Goal: Task Accomplishment & Management: Use online tool/utility

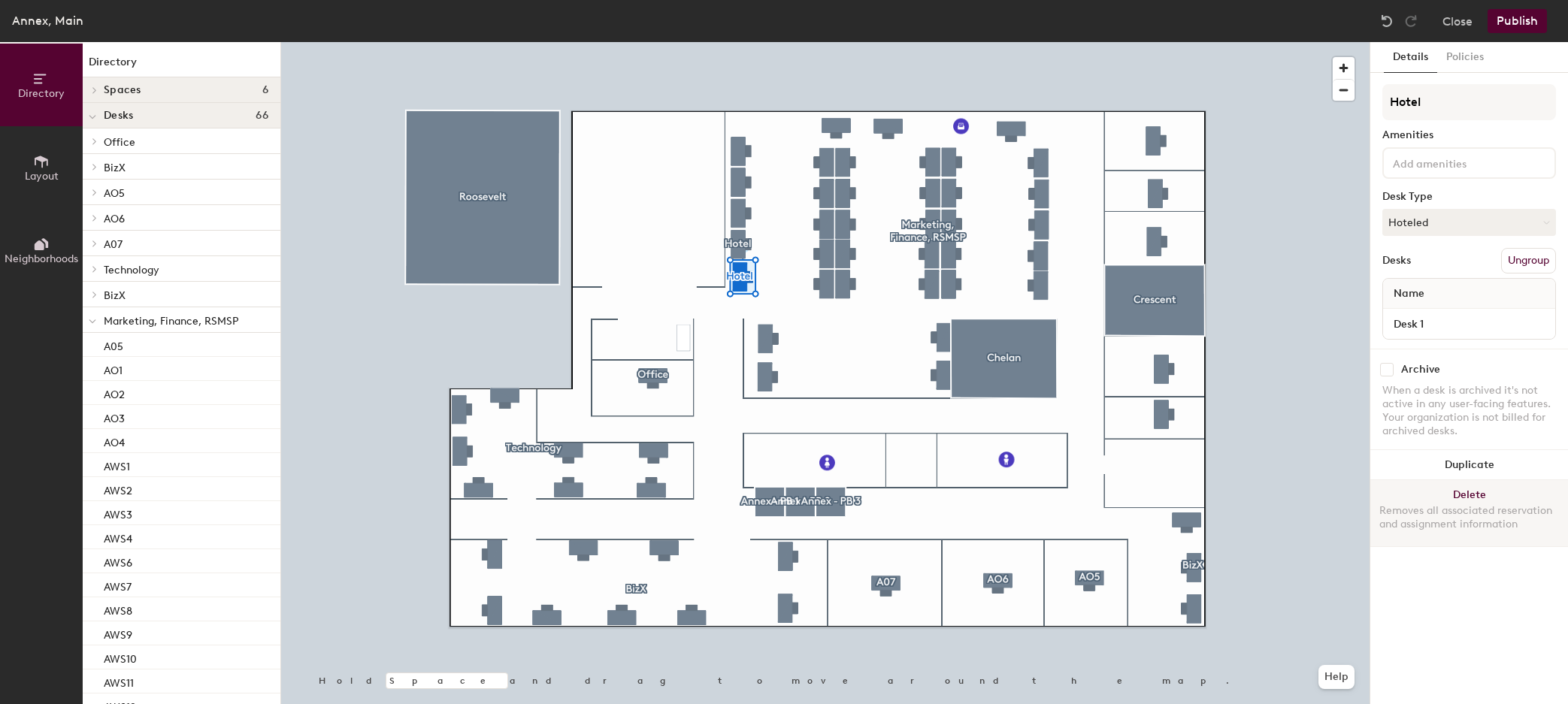
click at [1456, 503] on button "Delete Removes all associated reservation and assignment information" at bounding box center [1469, 513] width 198 height 66
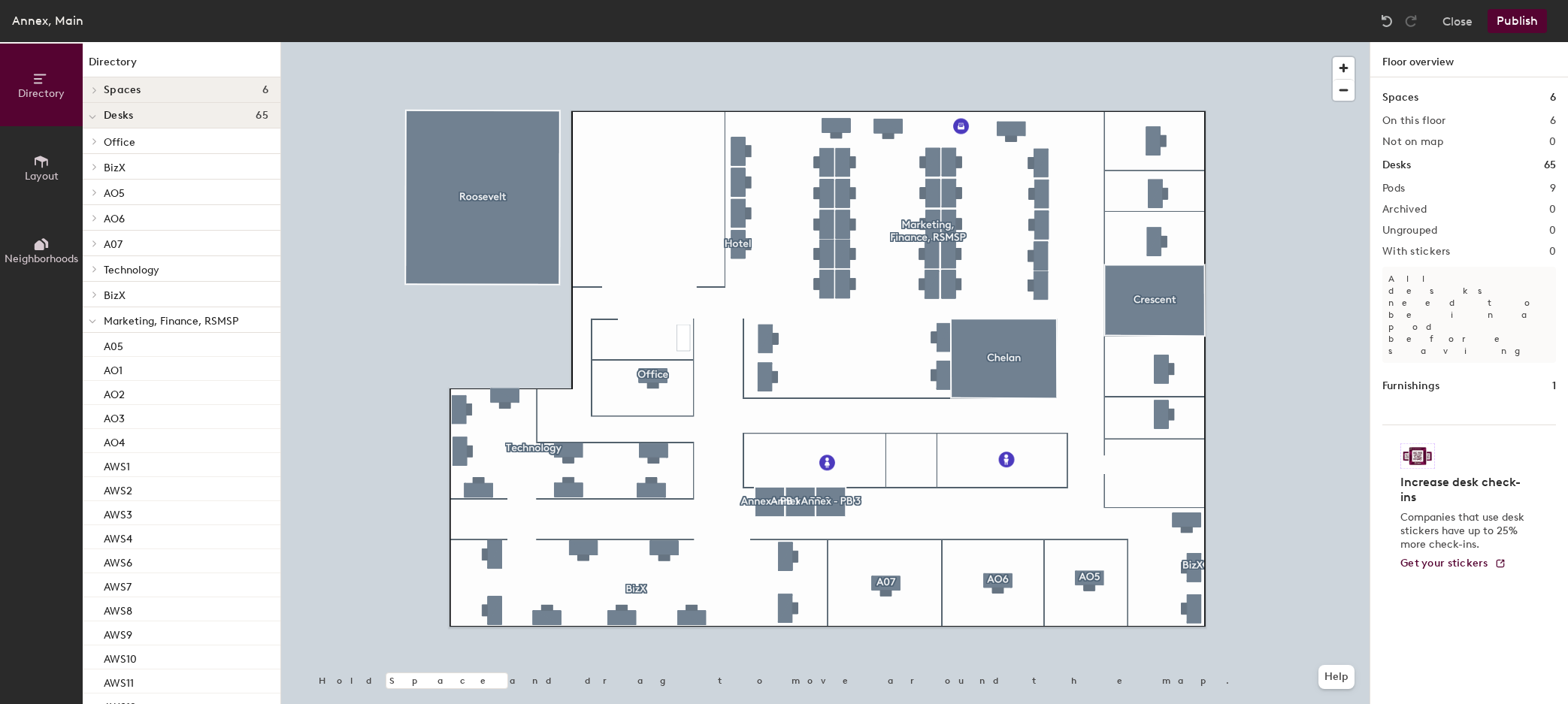
click at [742, 42] on div at bounding box center [825, 42] width 1088 height 0
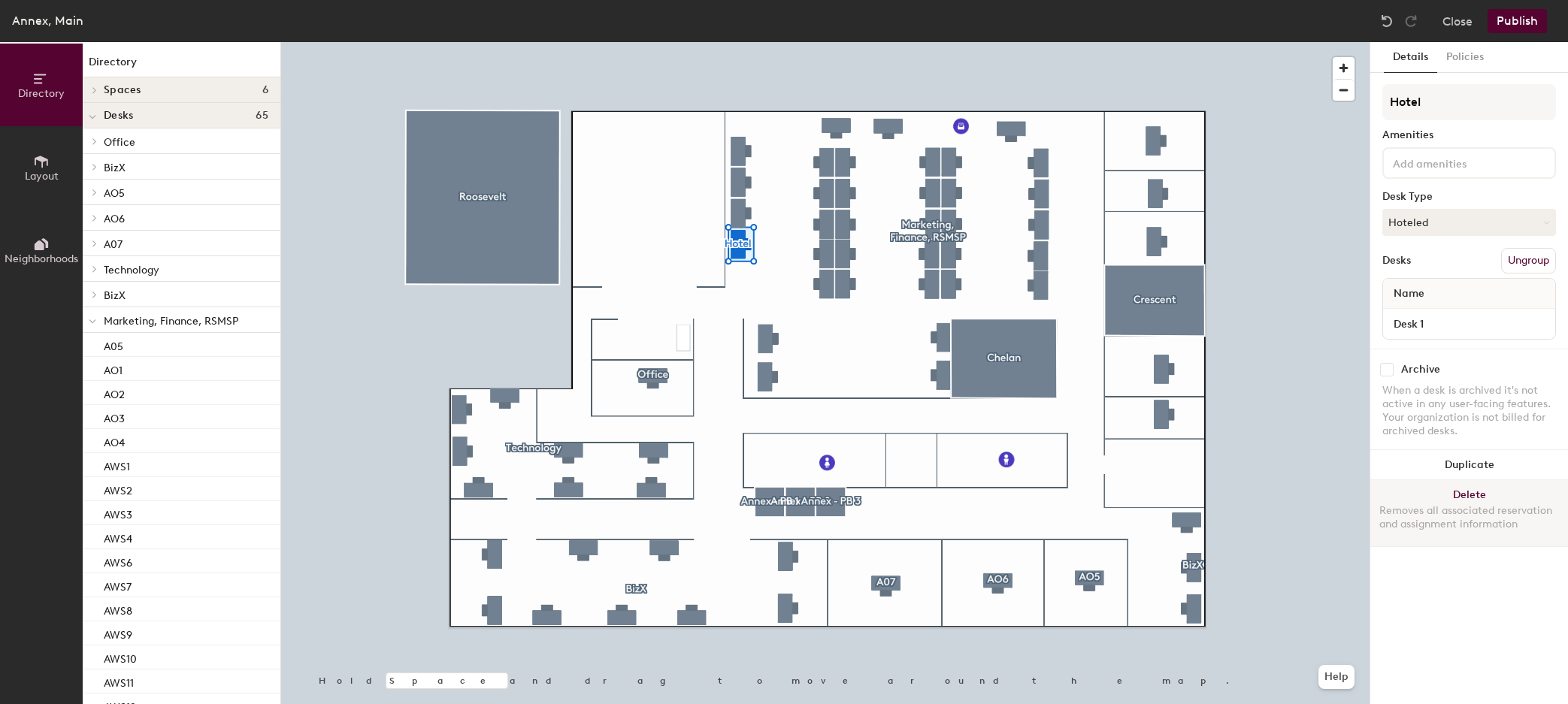
click at [1487, 520] on div "Removes all associated reservation and assignment information" at bounding box center [1469, 518] width 180 height 27
click at [1493, 487] on button "Delete Removes all associated reservation and assignment information" at bounding box center [1469, 513] width 198 height 66
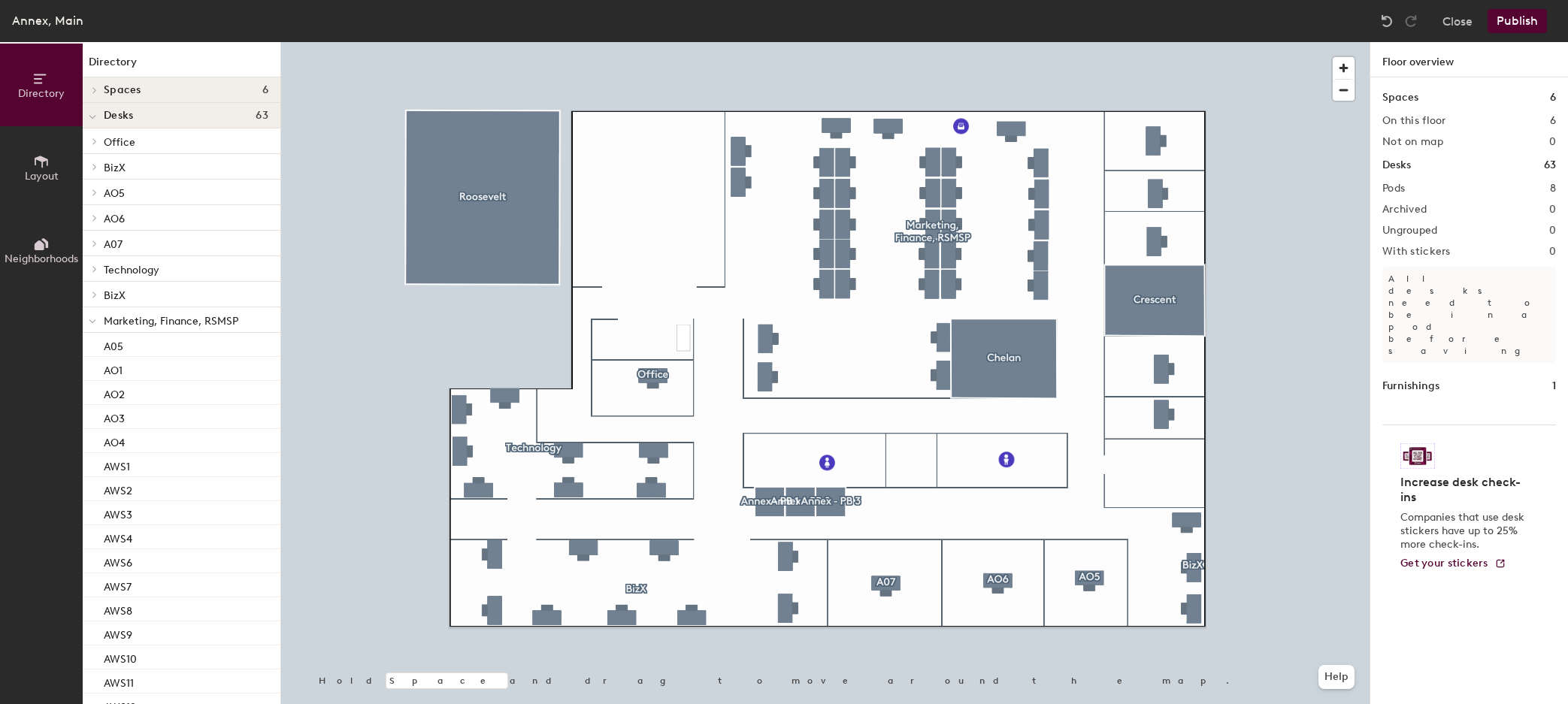
click at [733, 42] on div at bounding box center [825, 42] width 1088 height 0
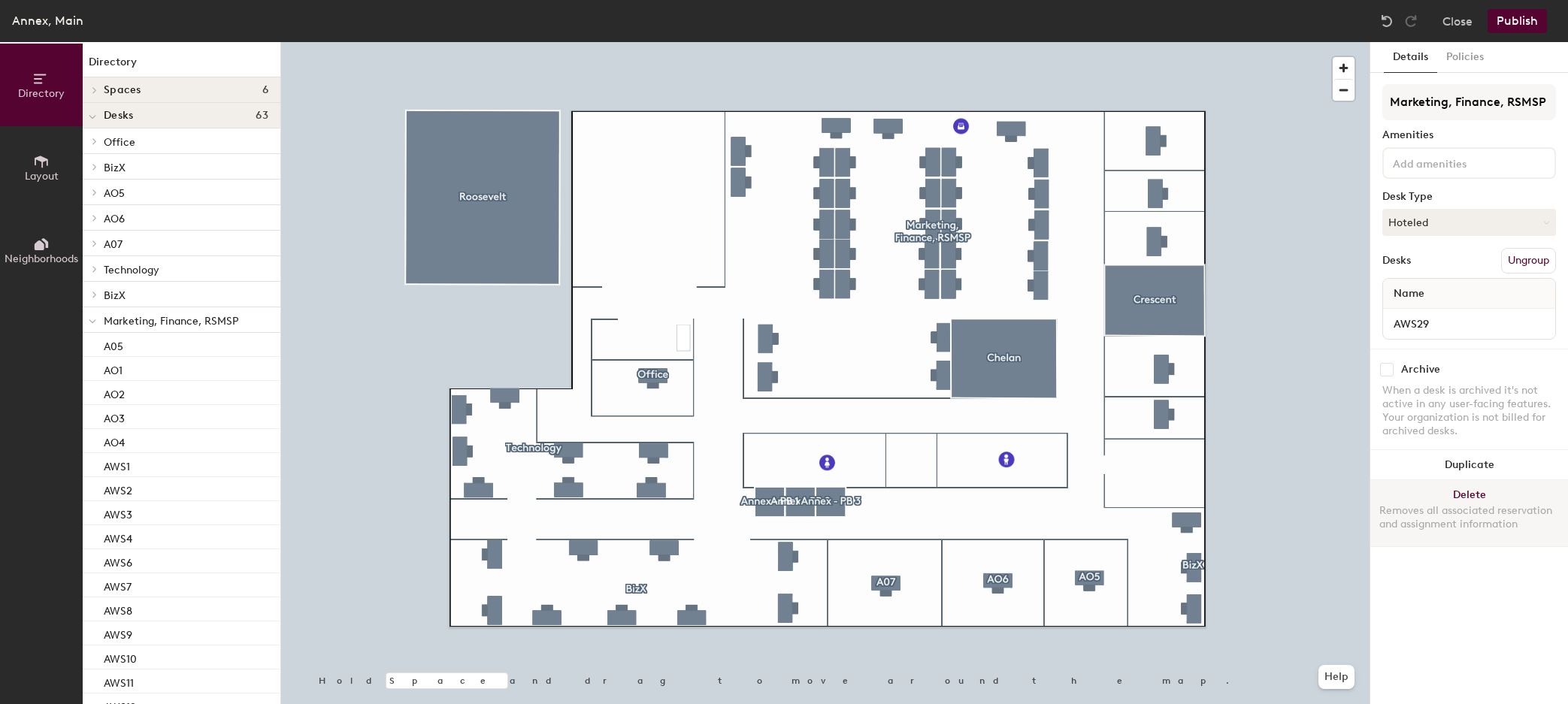
click at [1439, 534] on button "Delete Removes all associated reservation and assignment information" at bounding box center [1469, 513] width 198 height 66
click at [1493, 522] on div "Removes all associated reservation and assignment information" at bounding box center [1469, 518] width 180 height 27
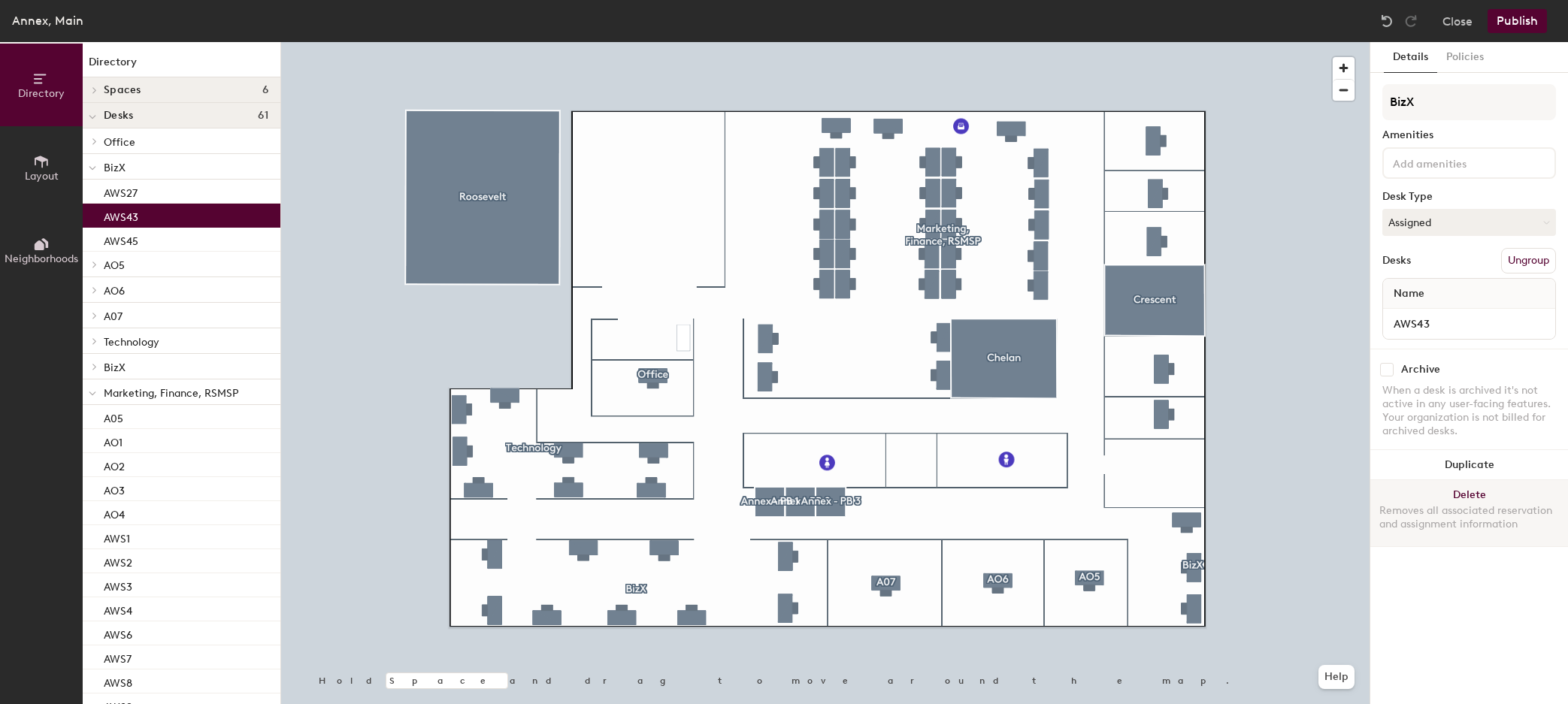
click at [1420, 501] on button "Delete Removes all associated reservation and assignment information" at bounding box center [1469, 513] width 198 height 66
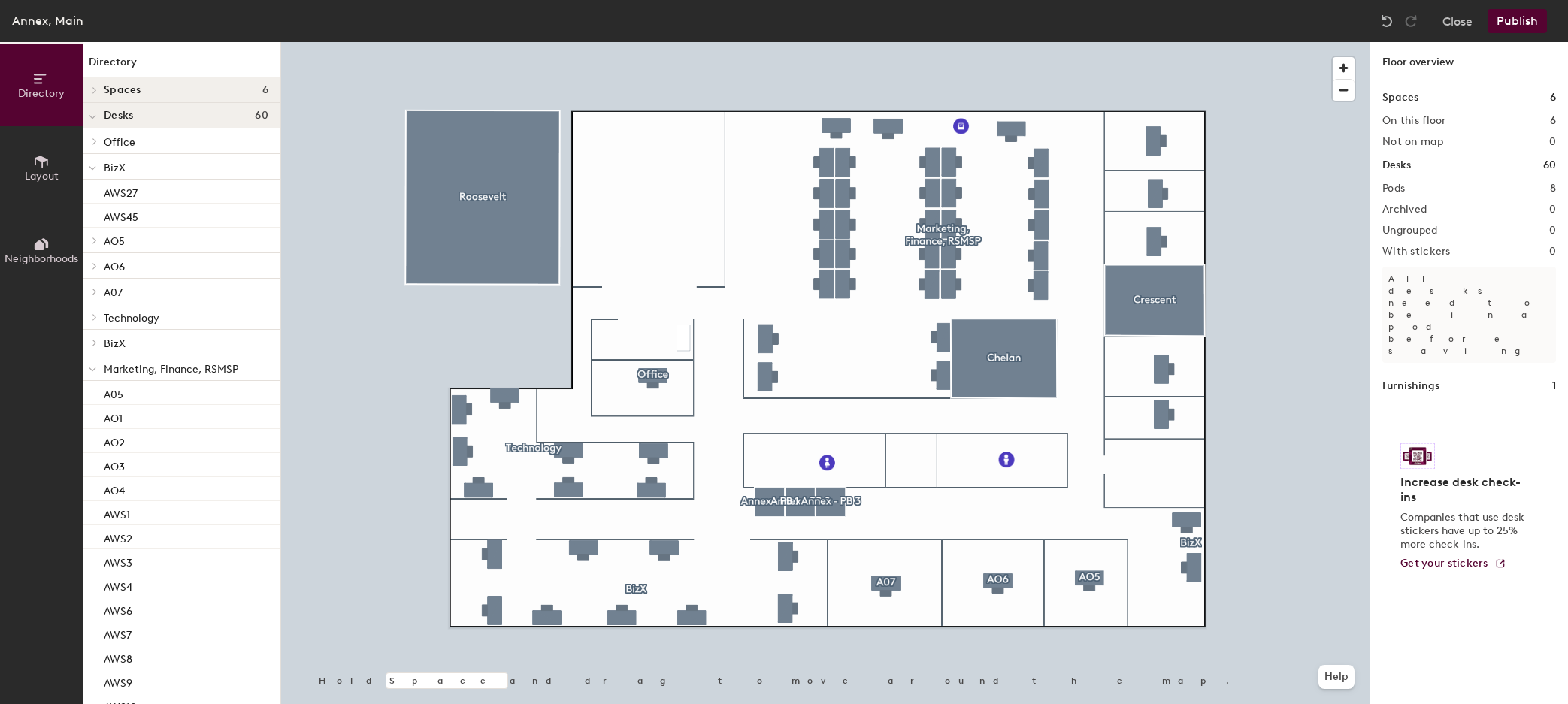
click at [1185, 42] on div at bounding box center [825, 42] width 1088 height 0
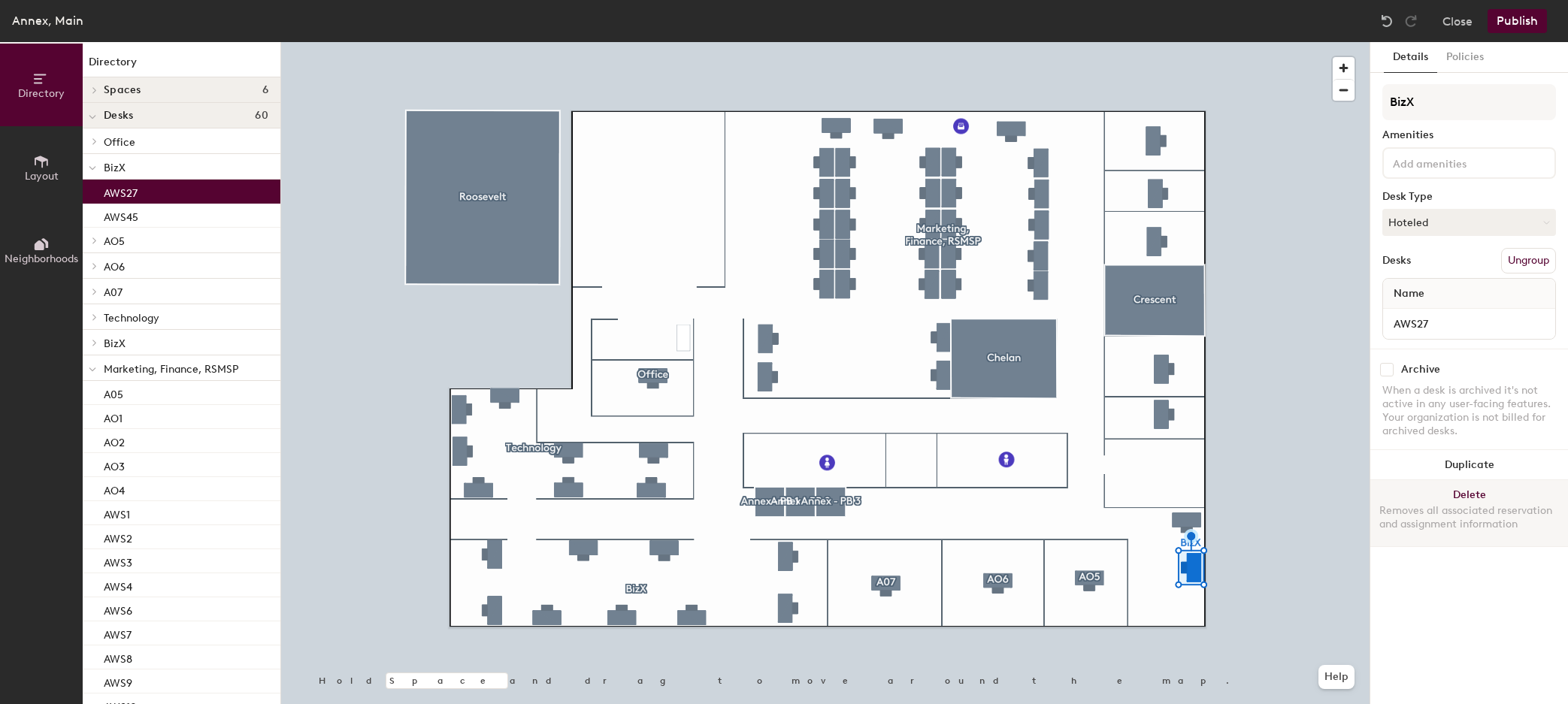
click at [1443, 498] on button "Delete Removes all associated reservation and assignment information" at bounding box center [1469, 513] width 198 height 66
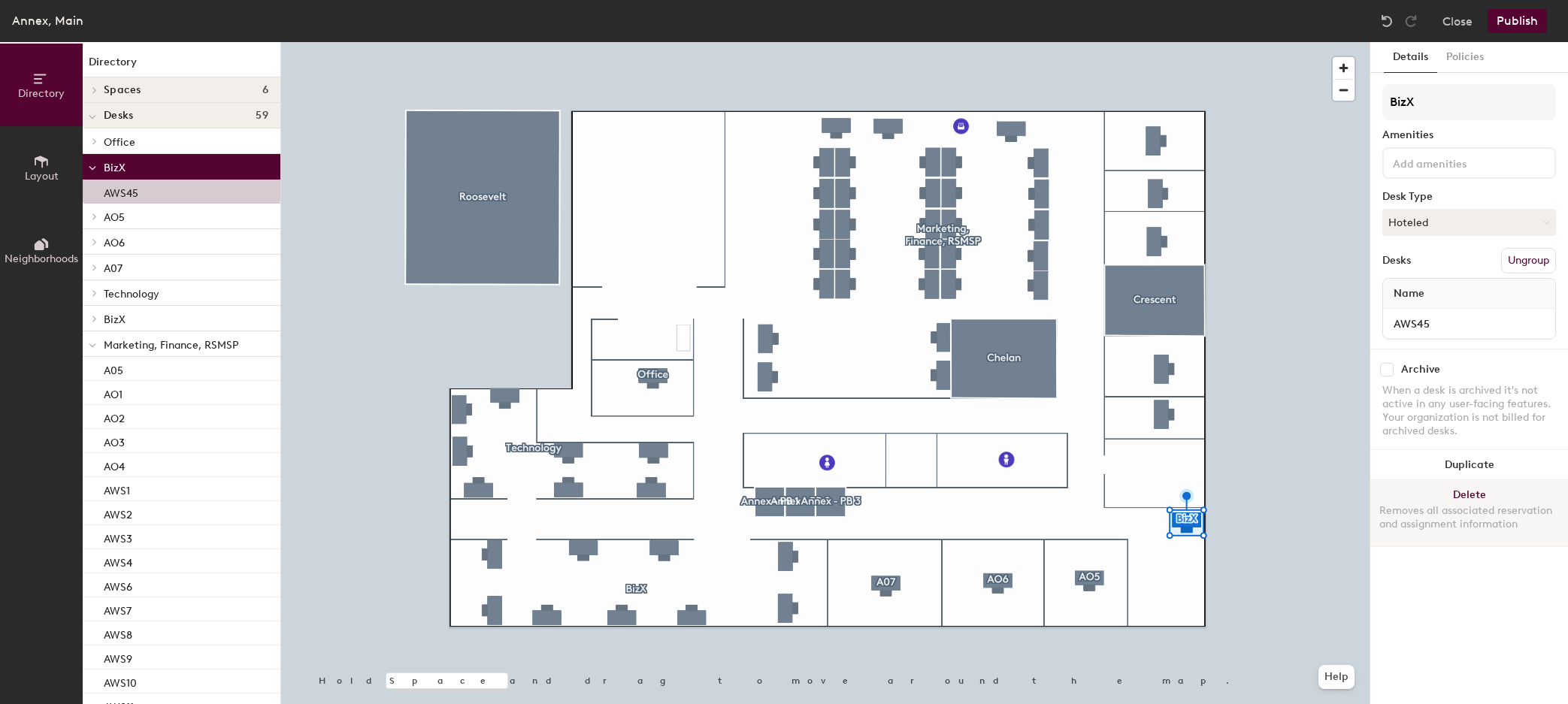
click at [1470, 506] on div "Removes all associated reservation and assignment information" at bounding box center [1469, 518] width 180 height 27
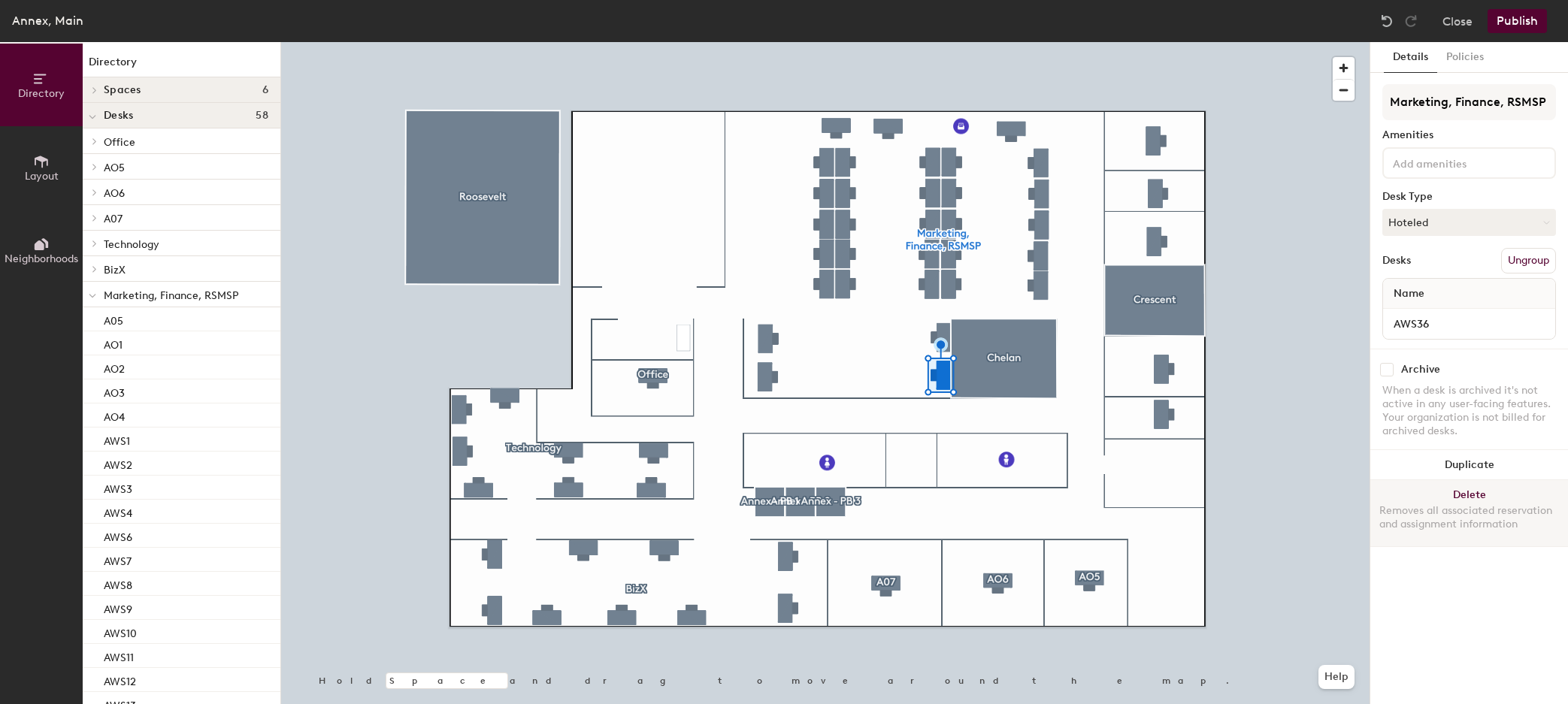
click at [1466, 500] on button "Delete Removes all associated reservation and assignment information" at bounding box center [1469, 513] width 198 height 66
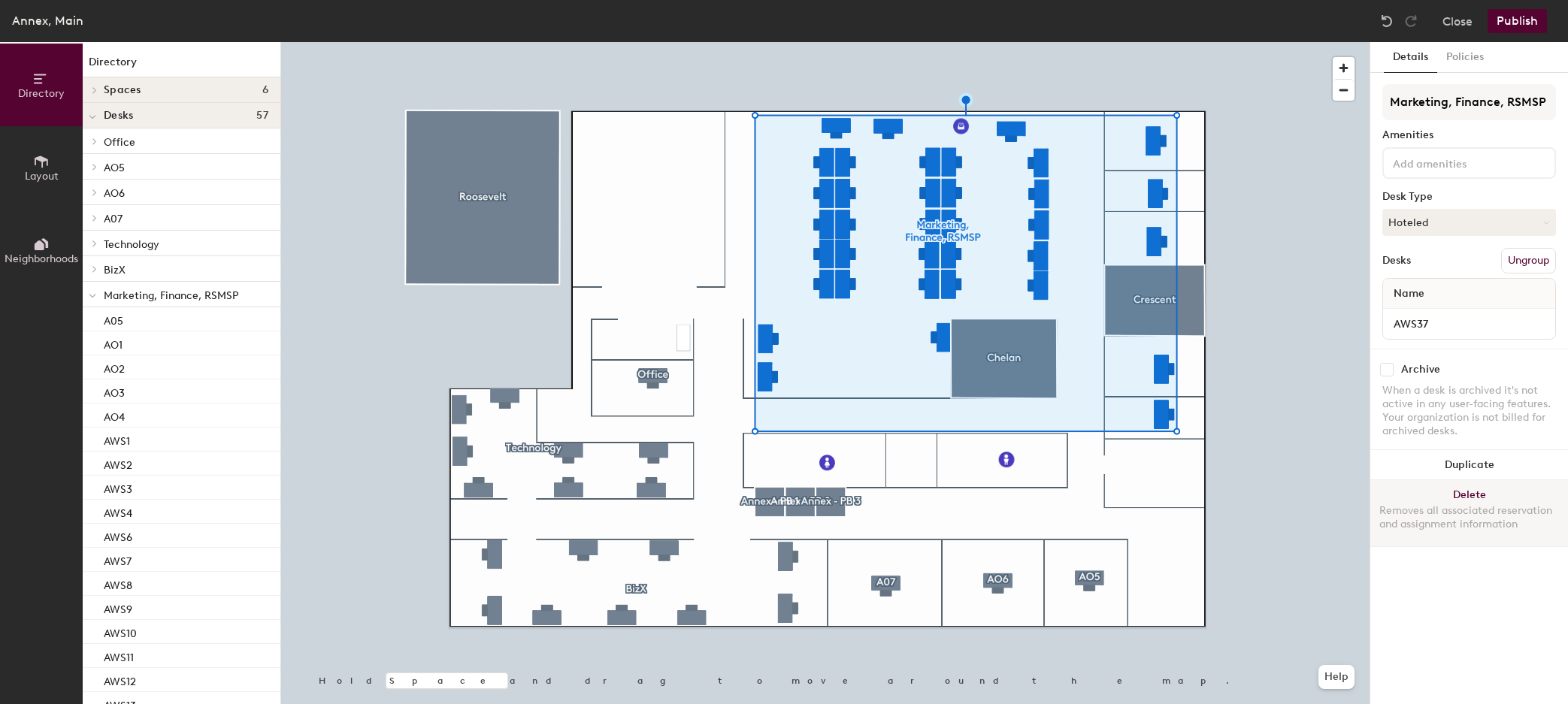
click at [1452, 495] on button "Delete Removes all associated reservation and assignment information" at bounding box center [1469, 513] width 198 height 66
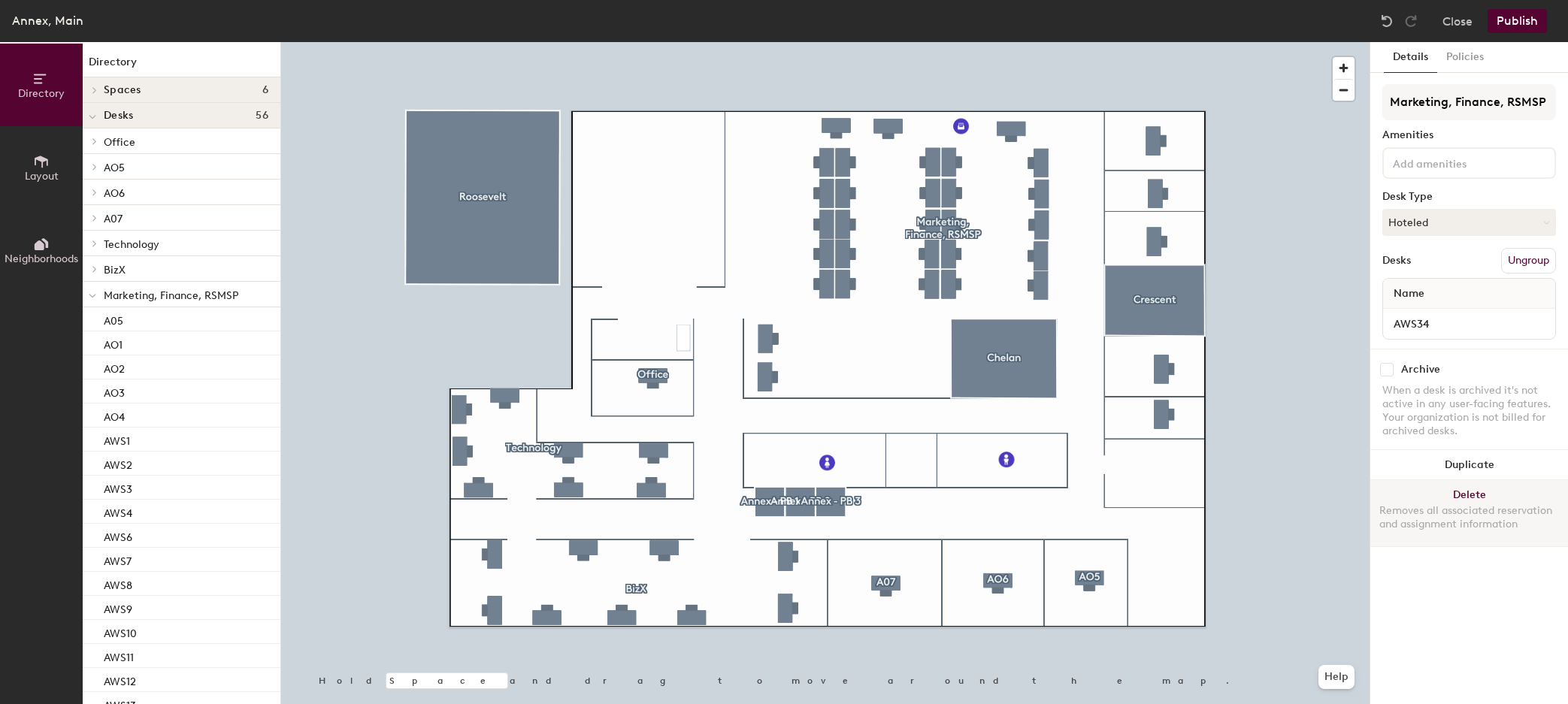
click at [1441, 500] on button "Delete Removes all associated reservation and assignment information" at bounding box center [1469, 513] width 198 height 66
click at [1515, 528] on div "Removes all associated reservation and assignment information" at bounding box center [1469, 518] width 180 height 27
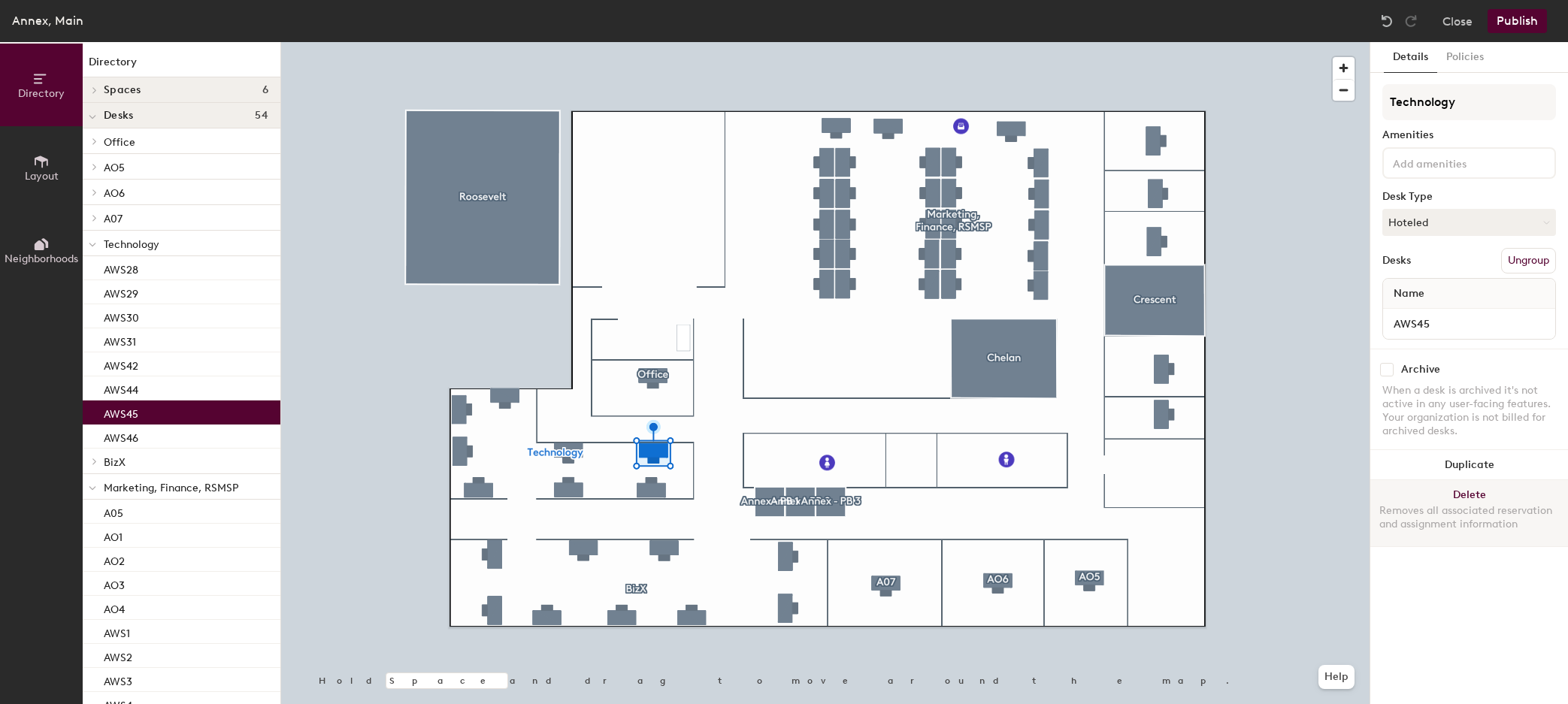
click at [1451, 512] on div "Removes all associated reservation and assignment information" at bounding box center [1469, 518] width 180 height 27
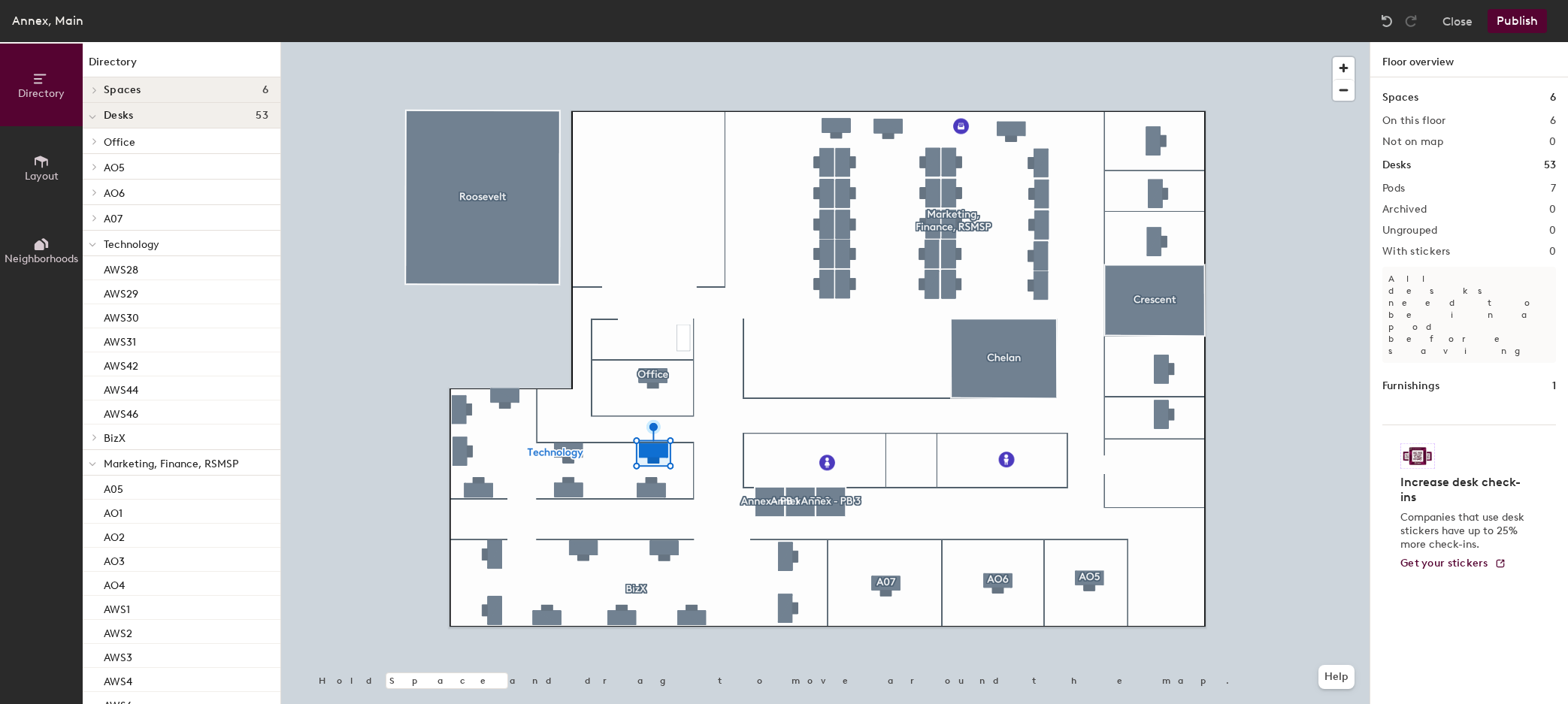
click at [654, 42] on div at bounding box center [825, 42] width 1088 height 0
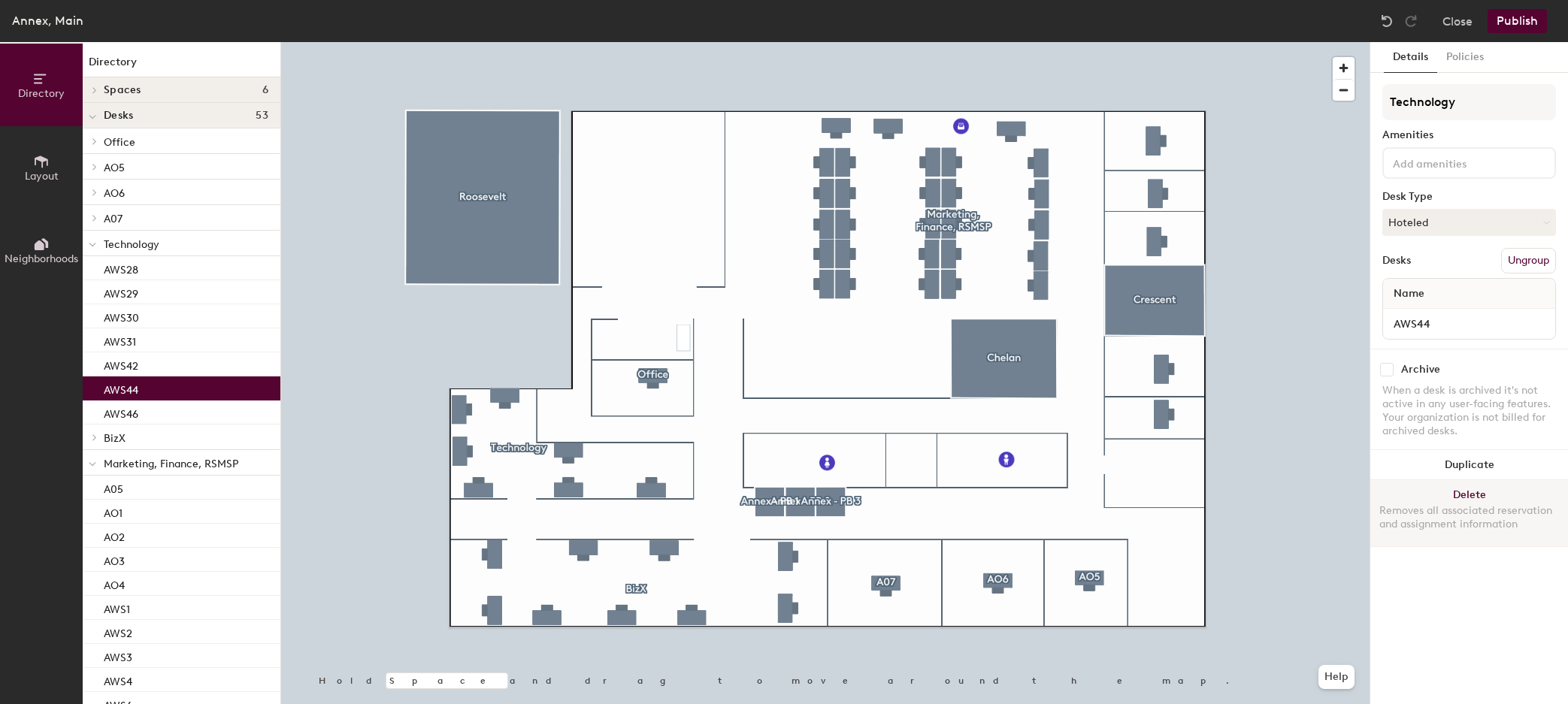
click at [1430, 520] on div "Removes all associated reservation and assignment information" at bounding box center [1469, 518] width 180 height 27
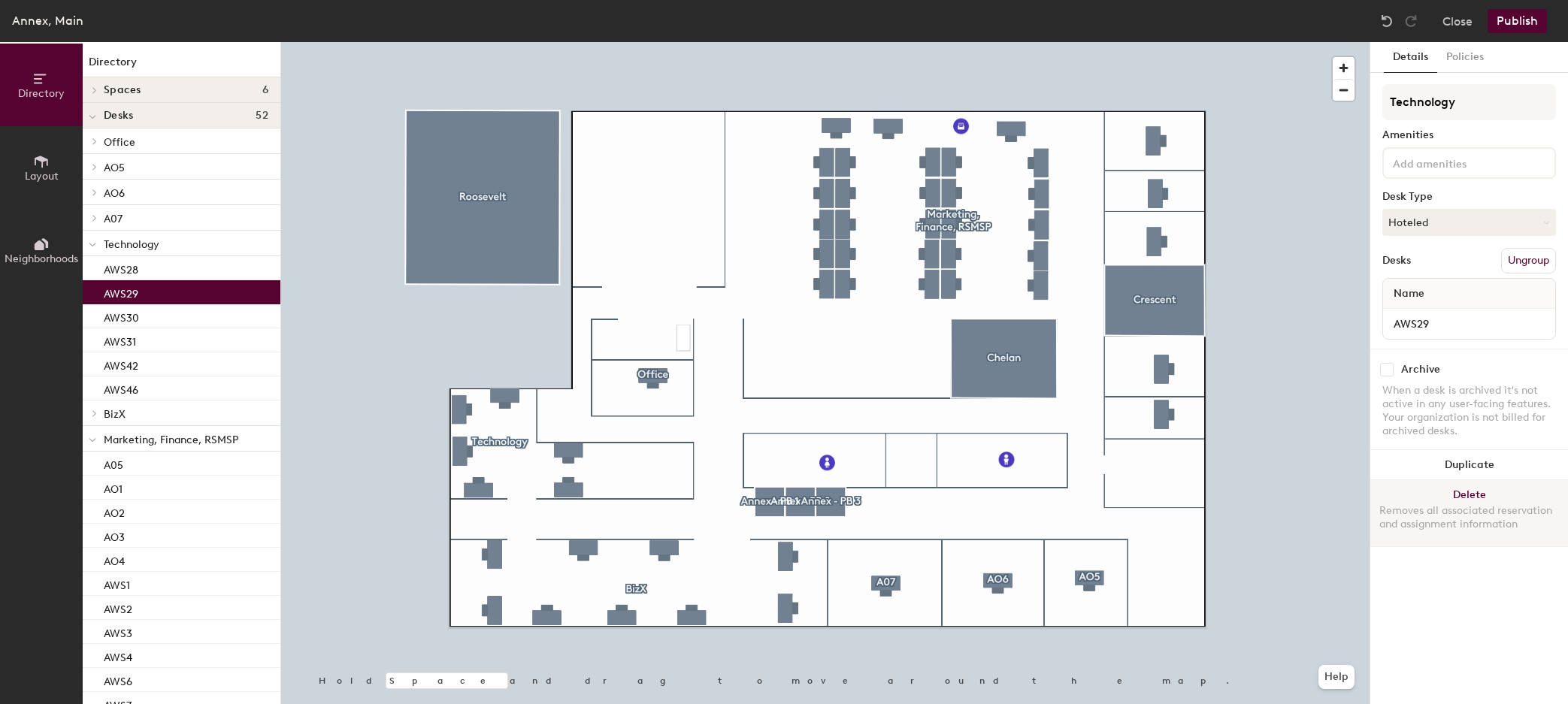
click at [1478, 538] on button "Delete Removes all associated reservation and assignment information" at bounding box center [1469, 513] width 198 height 66
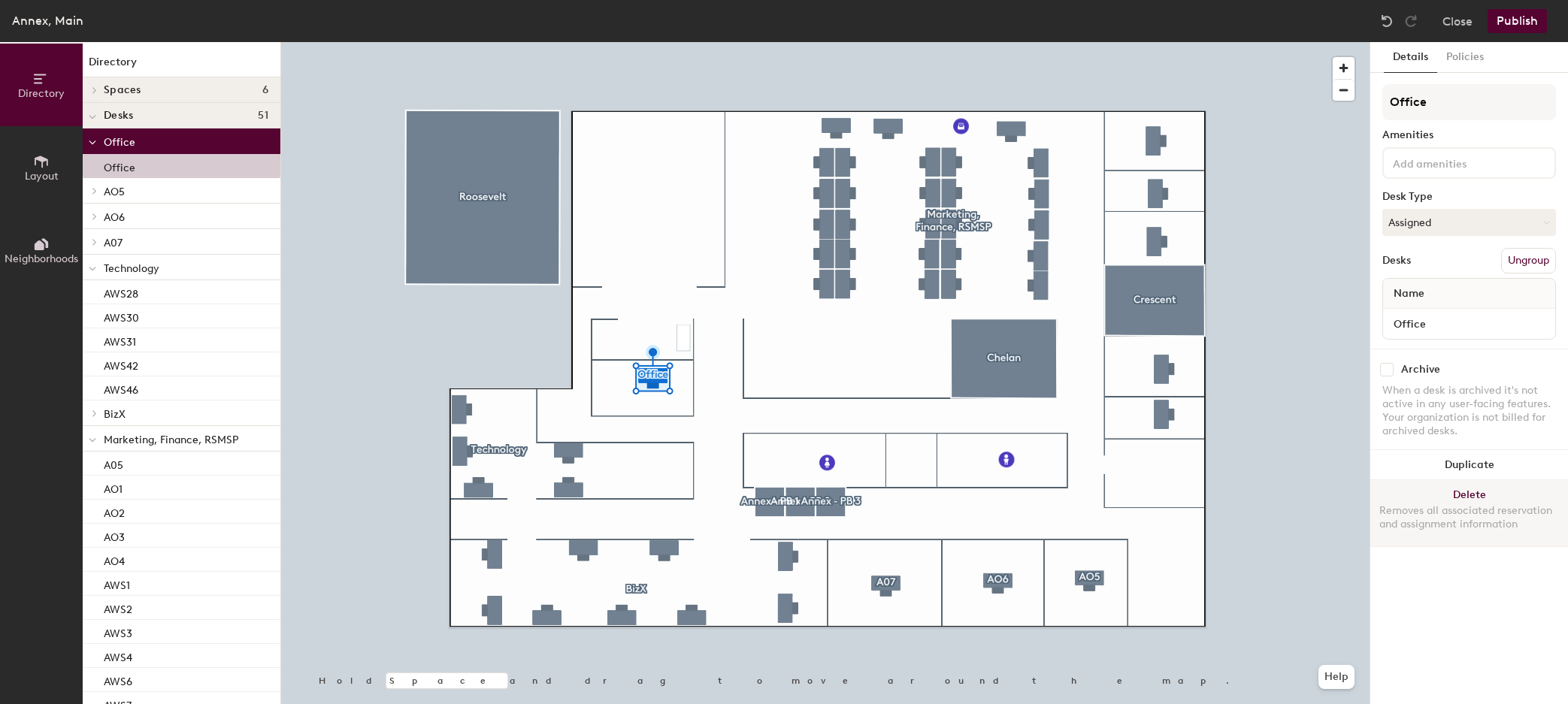
click at [1435, 496] on button "Delete Removes all associated reservation and assignment information" at bounding box center [1469, 513] width 198 height 66
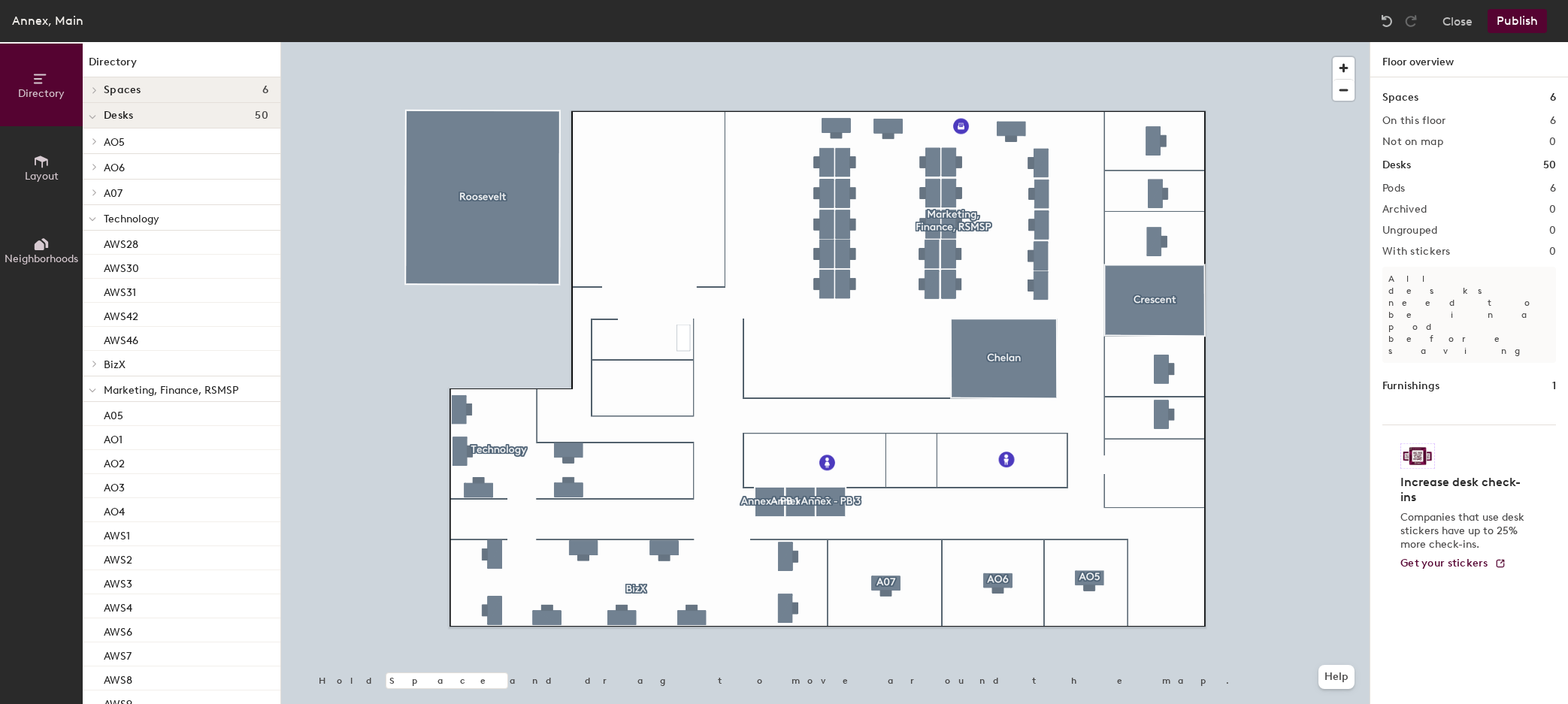
click at [559, 42] on div at bounding box center [825, 42] width 1088 height 0
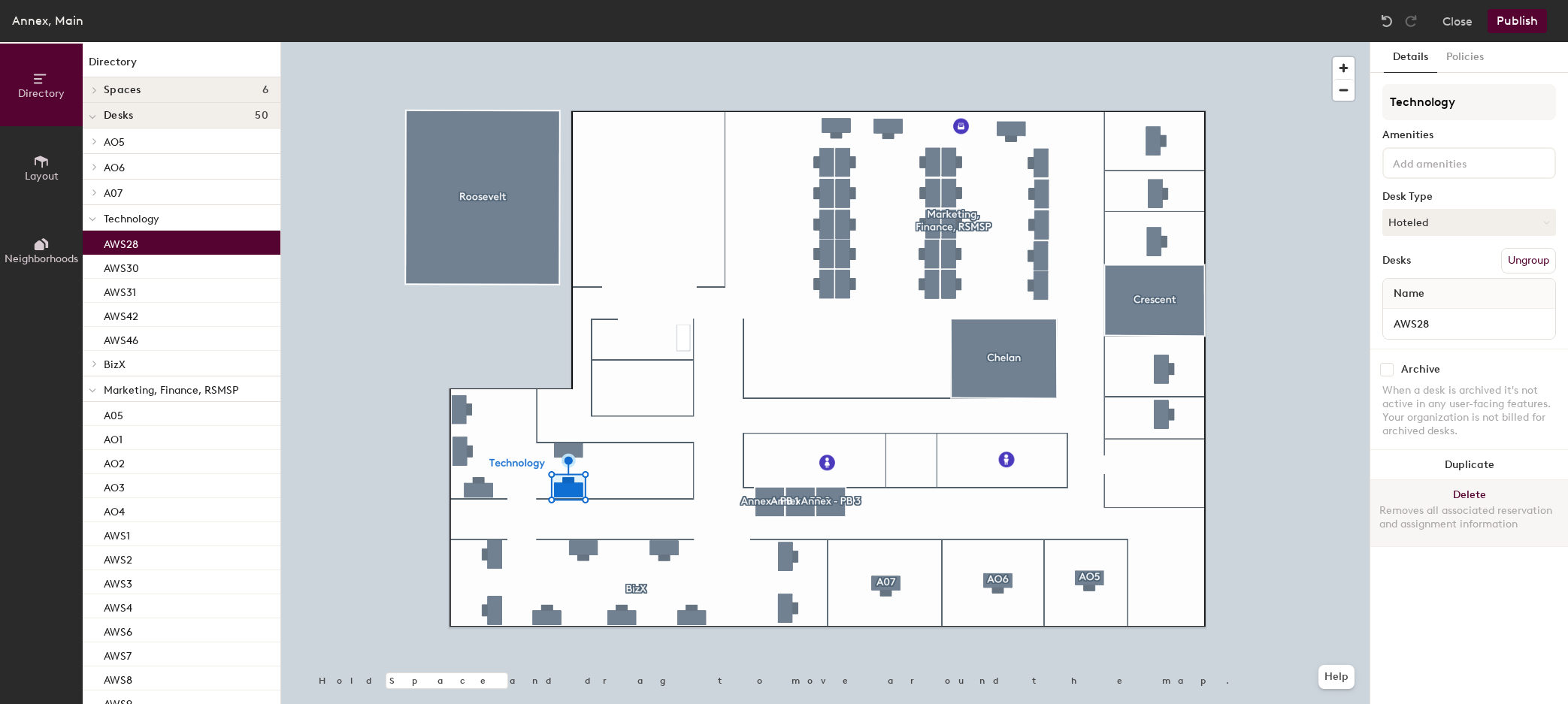
click at [1500, 517] on div "Removes all associated reservation and assignment information" at bounding box center [1469, 518] width 180 height 27
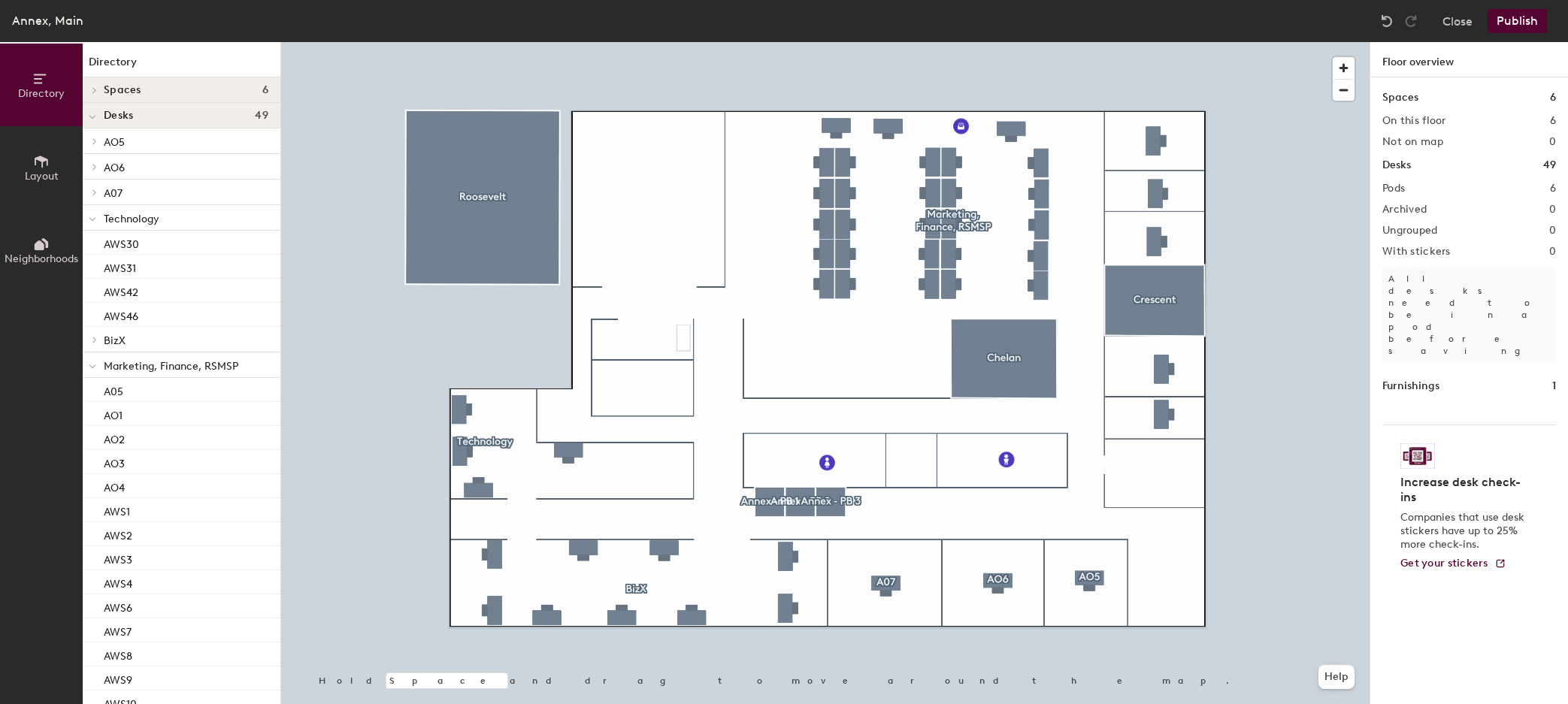
click at [1533, 20] on button "Publish" at bounding box center [1517, 20] width 59 height 24
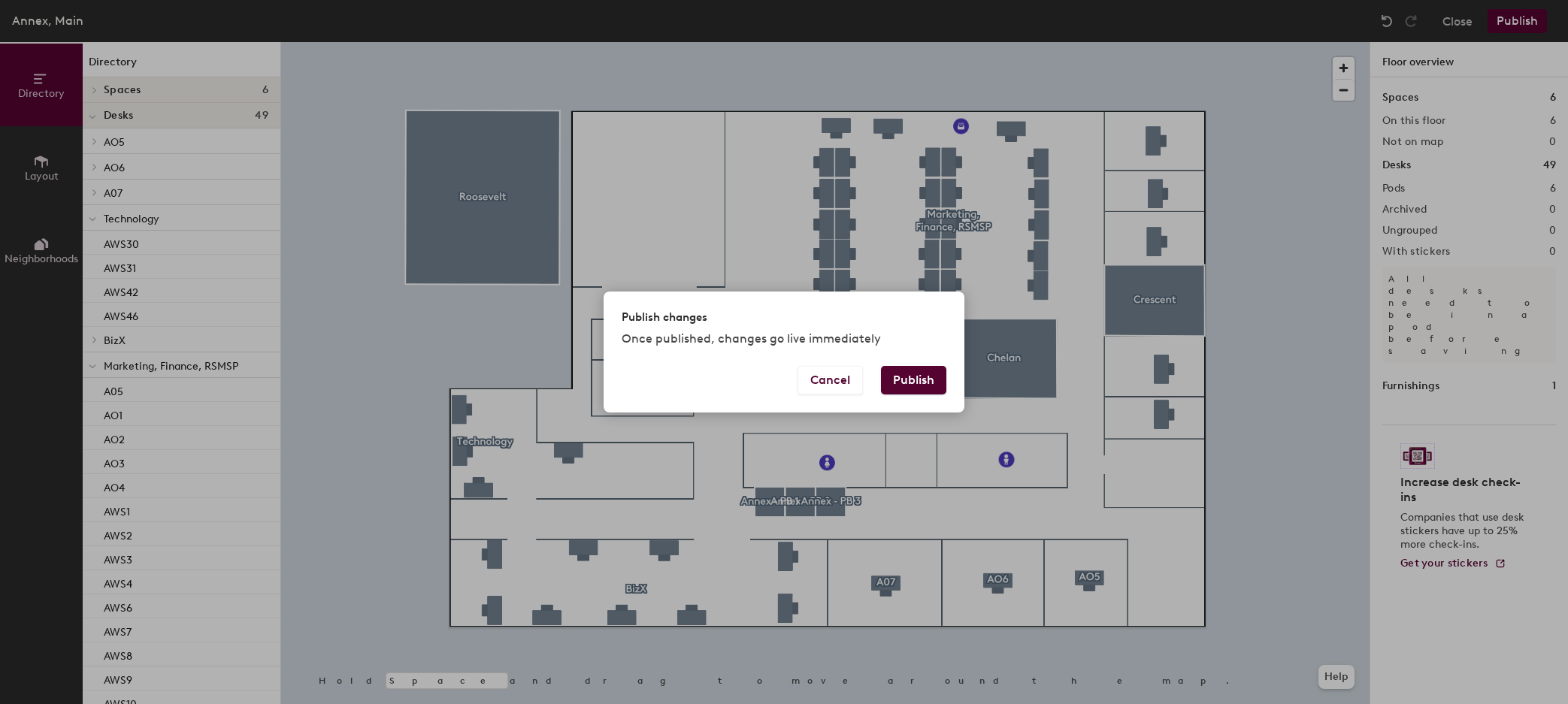
click at [900, 375] on button "Publish" at bounding box center [913, 380] width 66 height 28
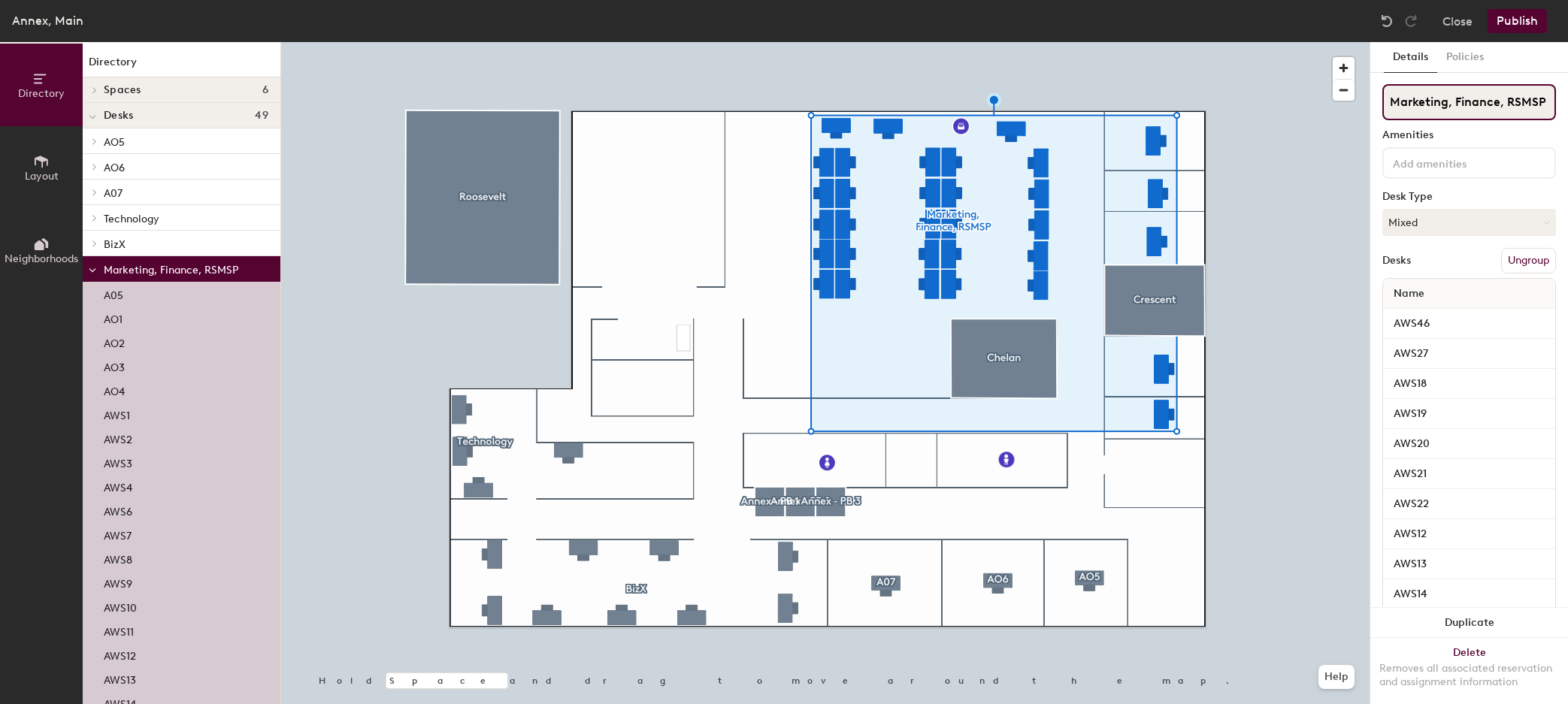
click at [1476, 107] on input "Marketing, Finance, RSMSP" at bounding box center [1470, 102] width 174 height 36
click at [1325, 107] on div "Directory Layout Neighborhoods Directory Spaces 6 Annex - PB 1 Annex - PB 2 Ann…" at bounding box center [784, 372] width 1568 height 662
click at [1366, 111] on div "Directory Layout Neighborhoods Directory Spaces 6 Annex - PB 1 Annex - PB 2 Ann…" at bounding box center [784, 372] width 1568 height 662
click at [1516, 24] on button "Publish" at bounding box center [1517, 20] width 59 height 24
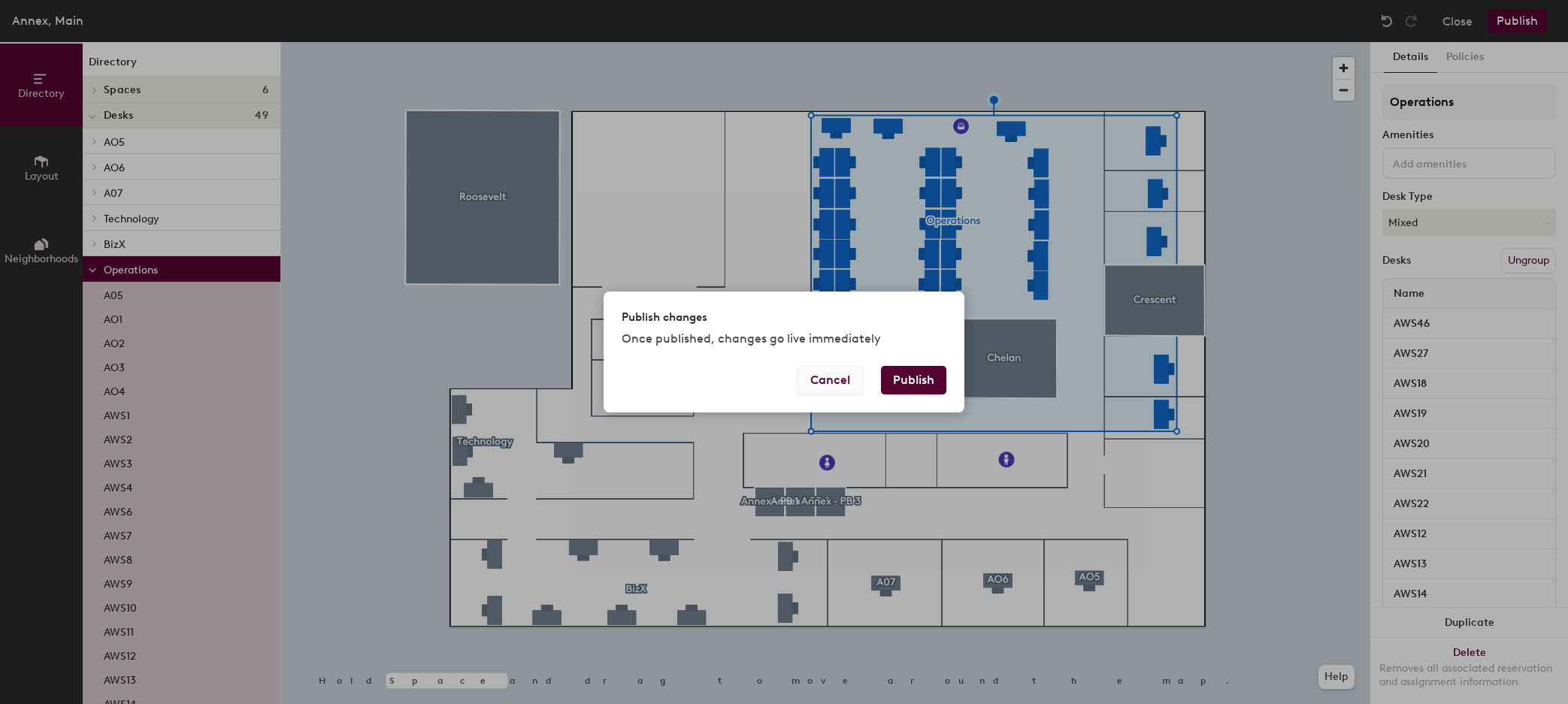
click at [832, 382] on button "Cancel" at bounding box center [830, 380] width 66 height 28
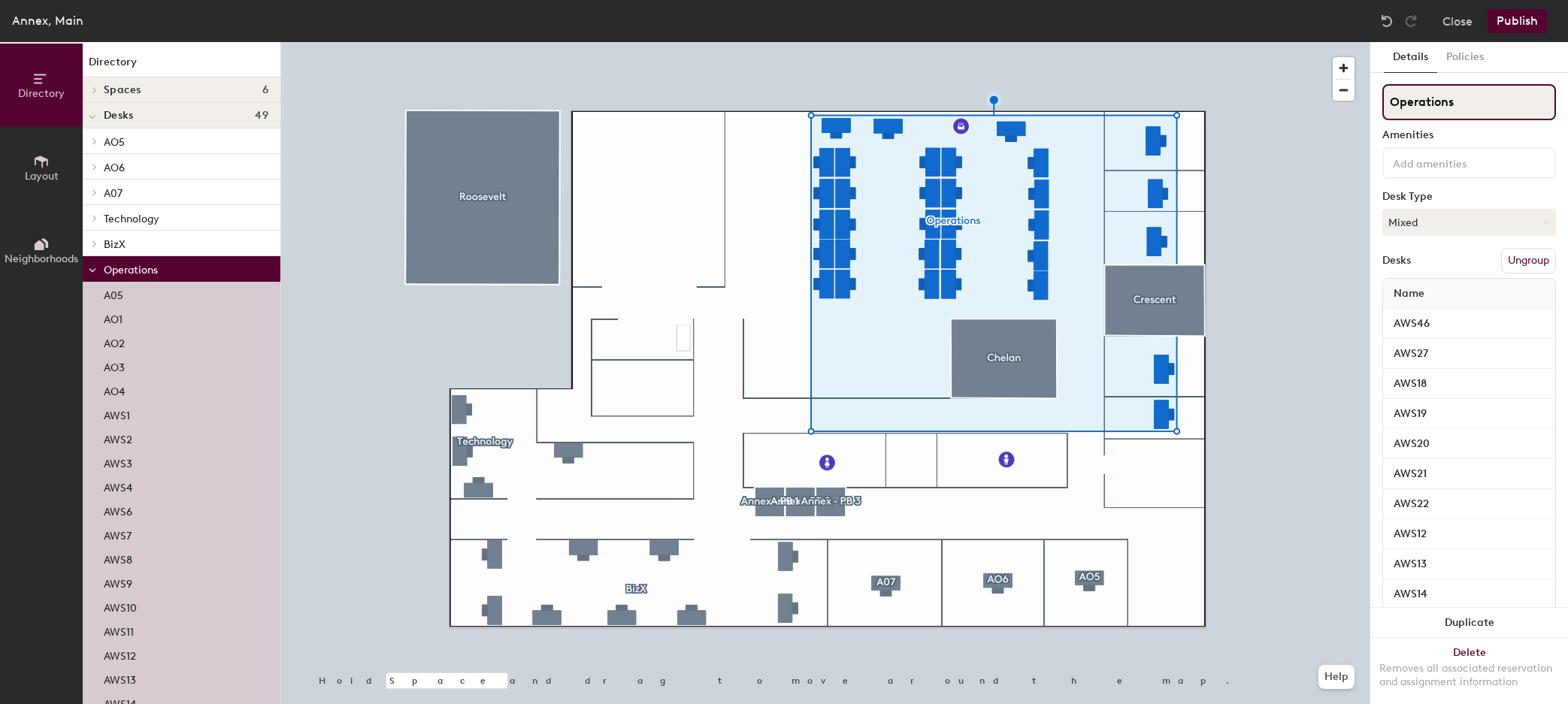
click at [1290, 108] on div "Directory Layout Neighborhoods Directory Spaces 6 Annex - PB 1 Annex - PB 2 Ann…" at bounding box center [784, 372] width 1568 height 662
type input "Comm Ops"
click at [1532, 17] on button "Publish" at bounding box center [1517, 20] width 59 height 24
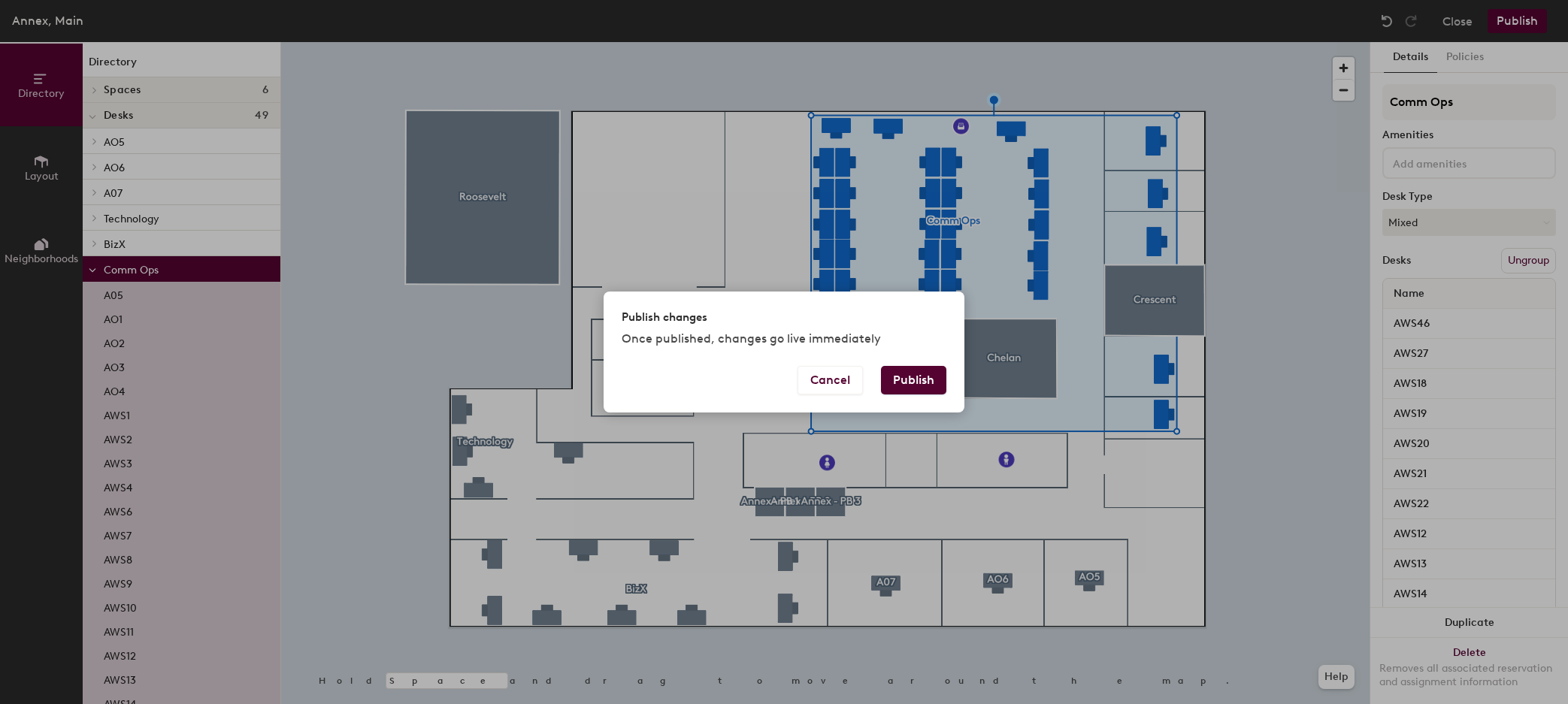
click at [921, 378] on button "Publish" at bounding box center [913, 380] width 66 height 28
